Goal: Information Seeking & Learning: Learn about a topic

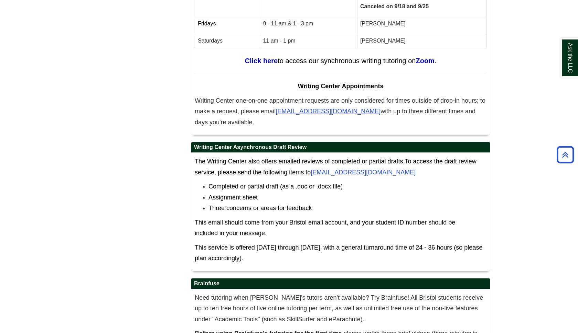
scroll to position [3418, 0]
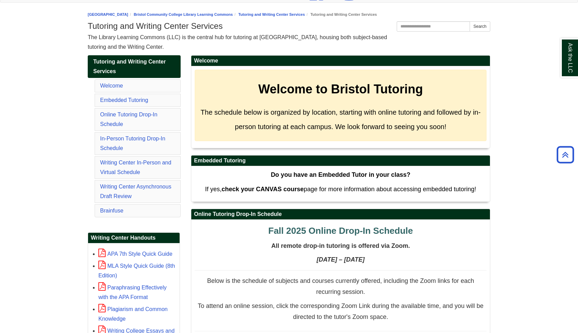
scroll to position [60, 0]
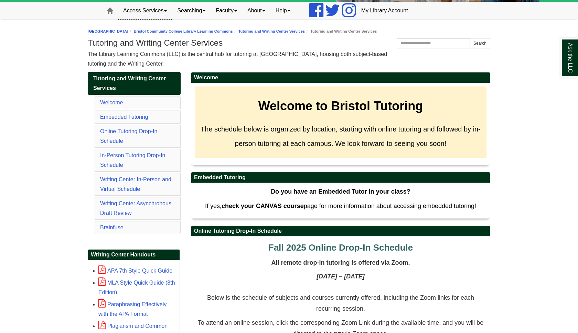
click at [159, 12] on link "Access Services" at bounding box center [145, 10] width 54 height 17
click at [127, 153] on link "In-Person Tutoring Drop-In Schedule" at bounding box center [132, 160] width 65 height 15
